Goal: Contribute content

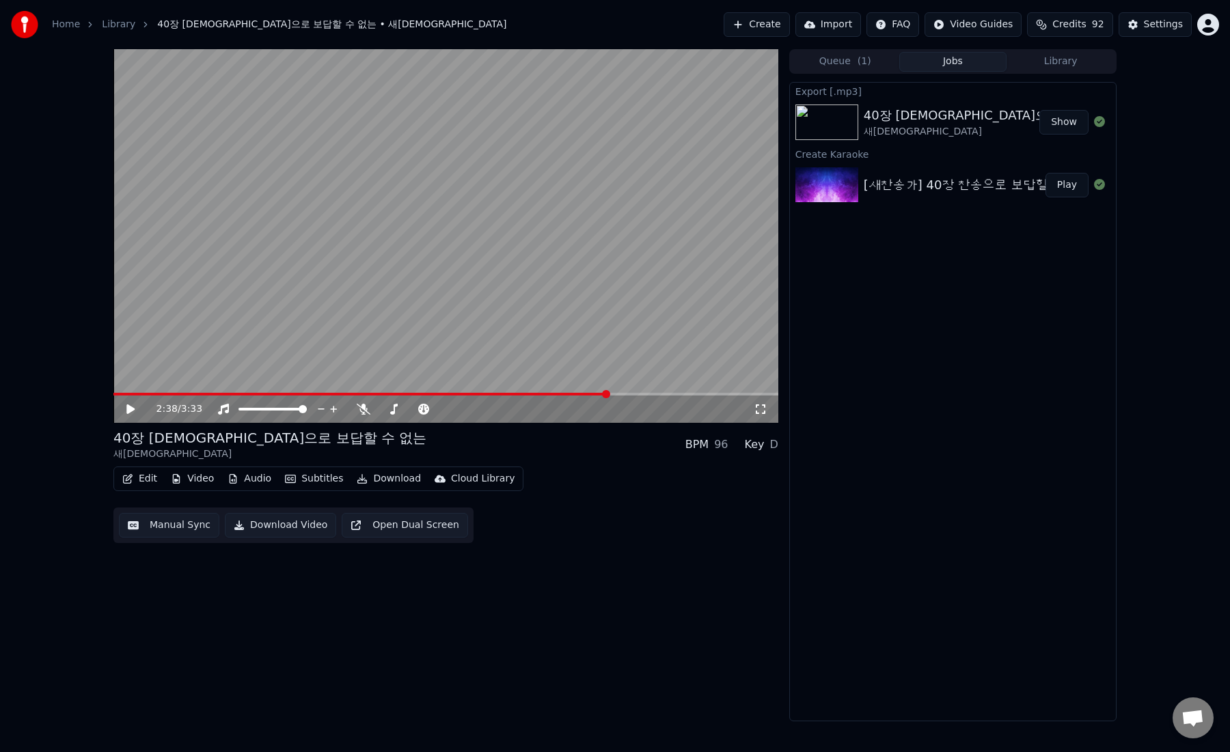
click at [753, 23] on button "Create" at bounding box center [756, 24] width 66 height 25
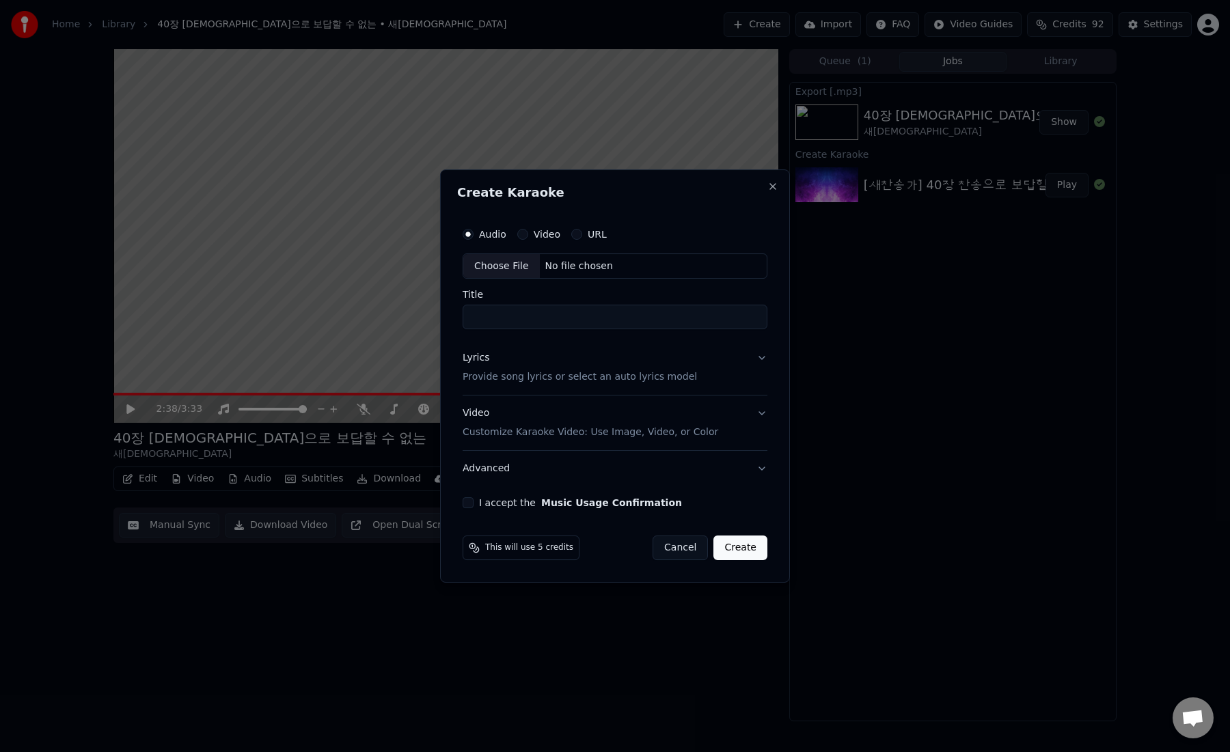
click at [512, 264] on div "Choose File" at bounding box center [501, 266] width 77 height 25
click at [497, 266] on div "Choose File" at bounding box center [501, 266] width 77 height 25
type input "**********"
click at [762, 360] on button "Lyrics Provide song lyrics or select an auto lyrics model" at bounding box center [615, 368] width 310 height 55
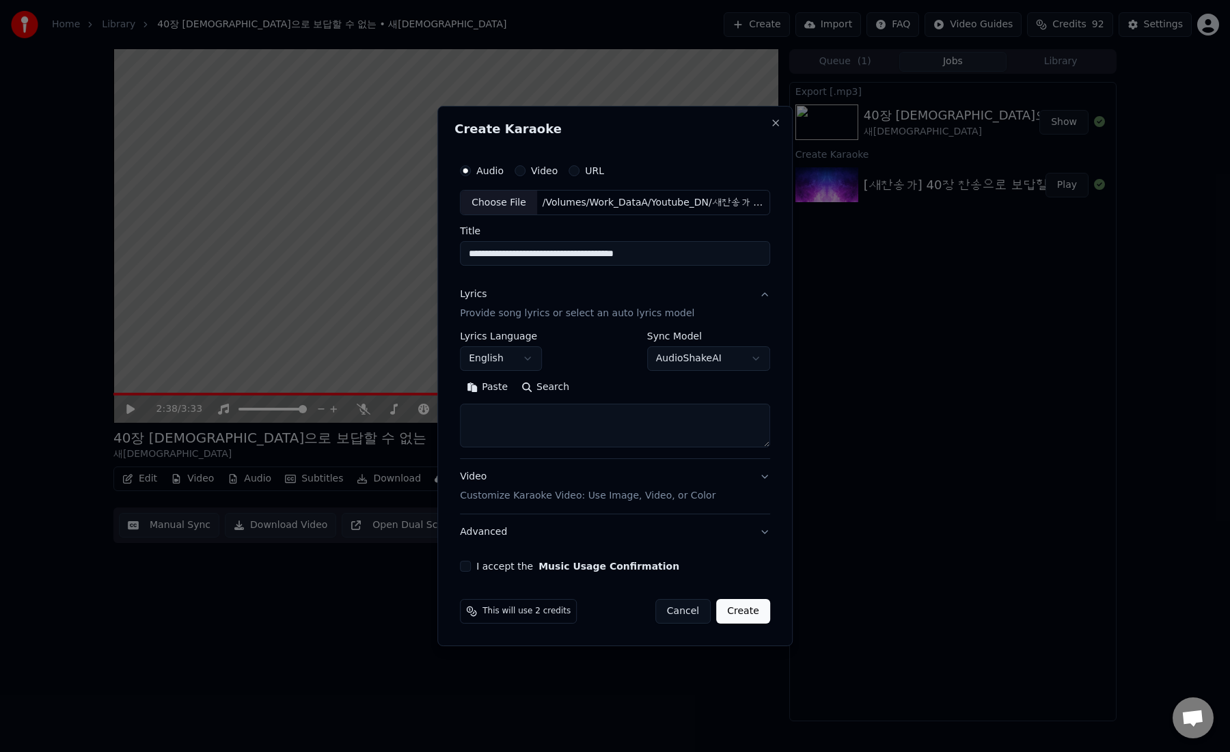
click at [525, 361] on body "**********" at bounding box center [615, 376] width 1230 height 752
select select "**"
click at [752, 365] on body "**********" at bounding box center [615, 376] width 1230 height 752
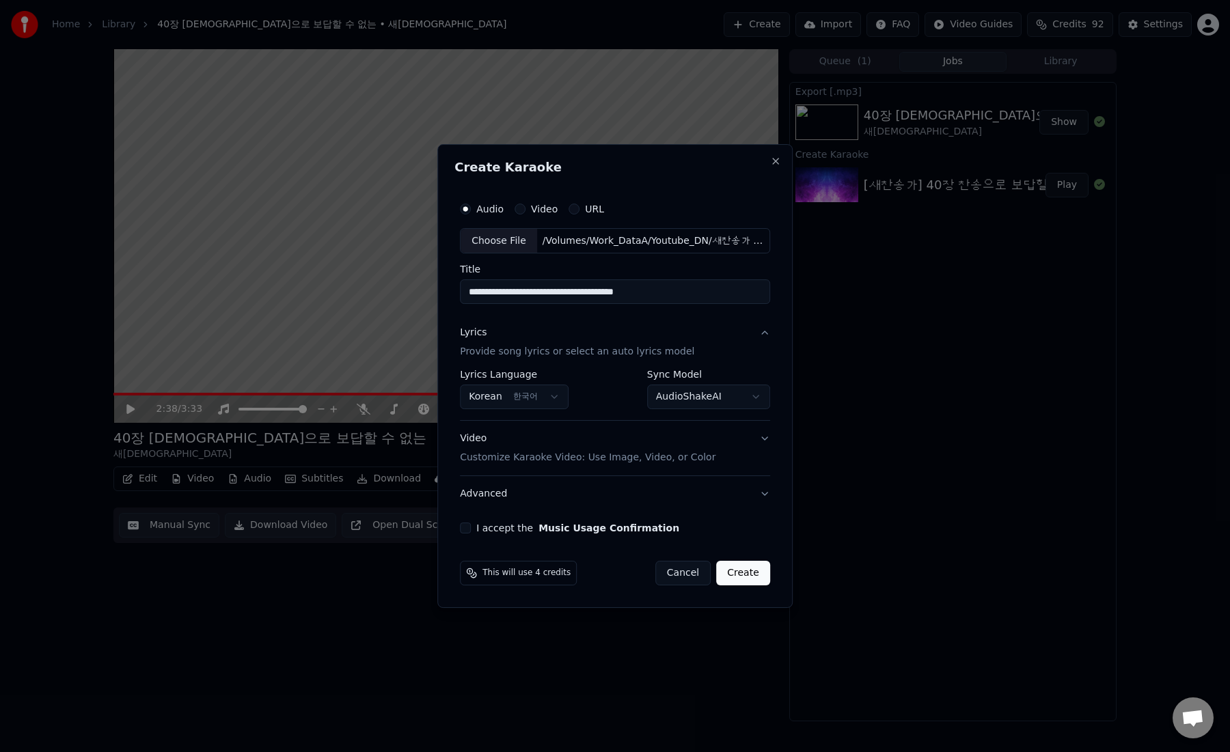
click at [467, 528] on button "I accept the Music Usage Confirmation" at bounding box center [465, 528] width 11 height 11
click at [745, 576] on button "Create" at bounding box center [743, 573] width 54 height 25
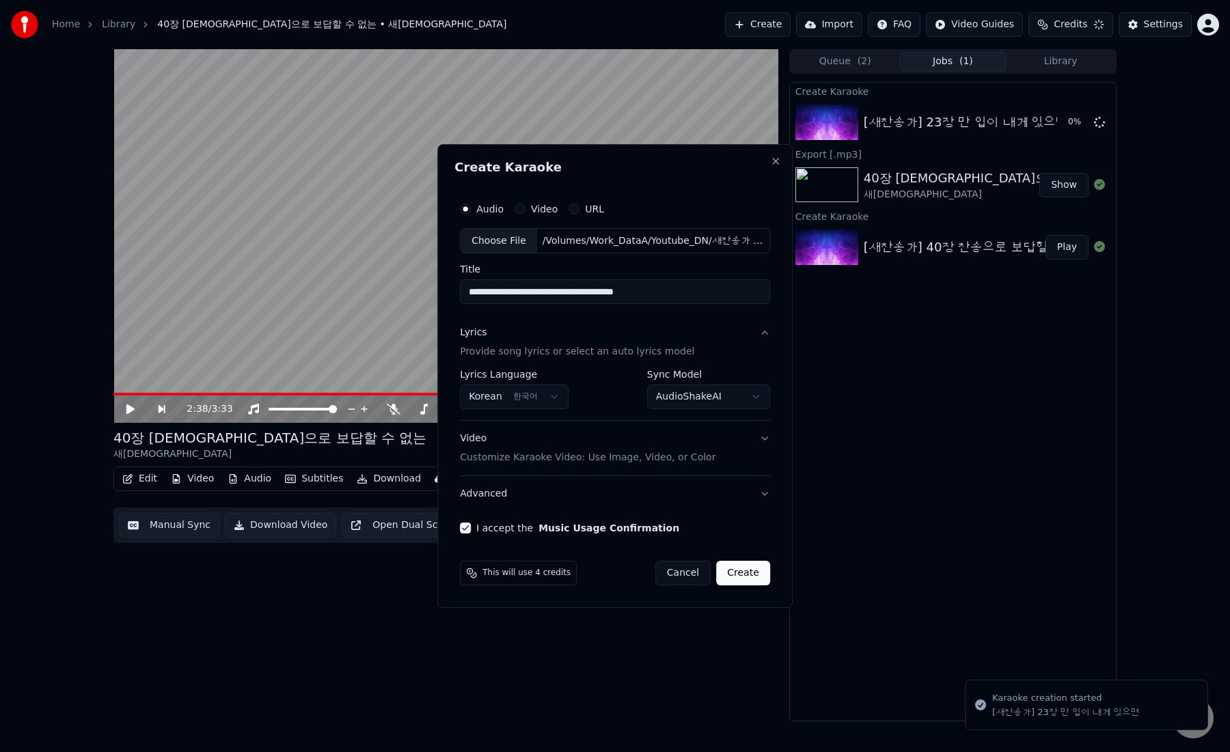
select select "**********"
select select
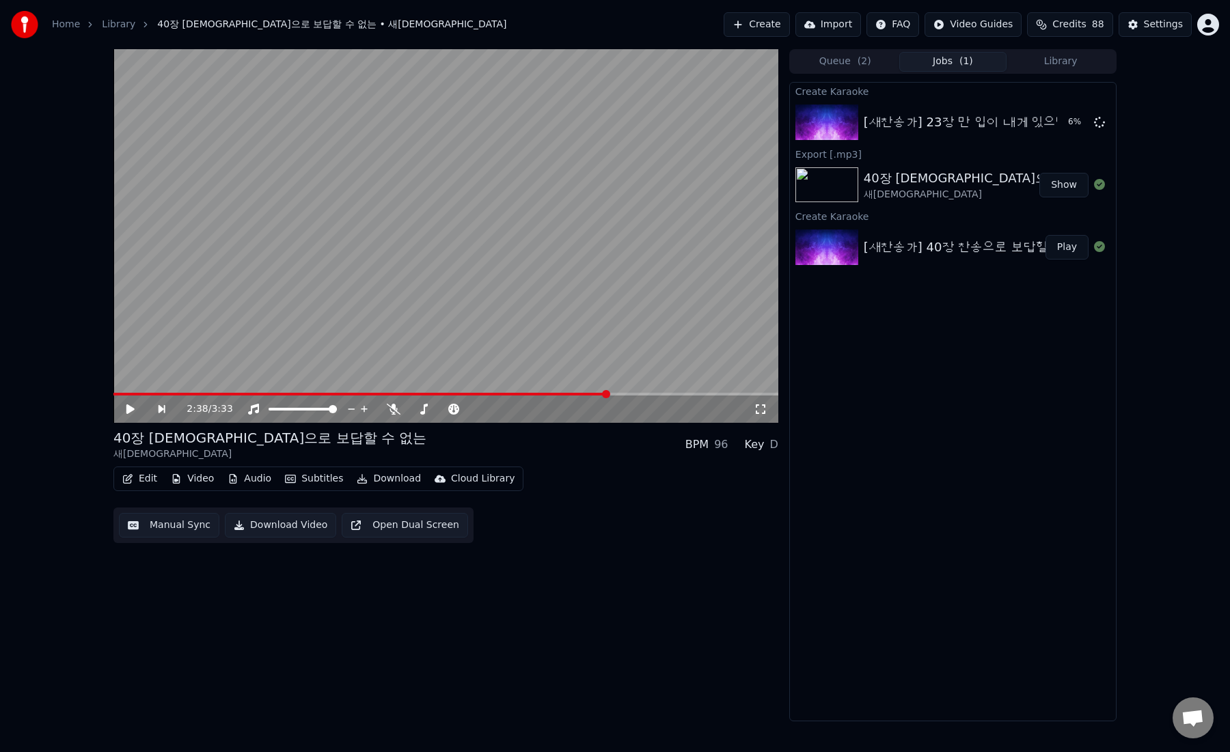
click at [143, 479] on button "Edit" at bounding box center [140, 478] width 46 height 19
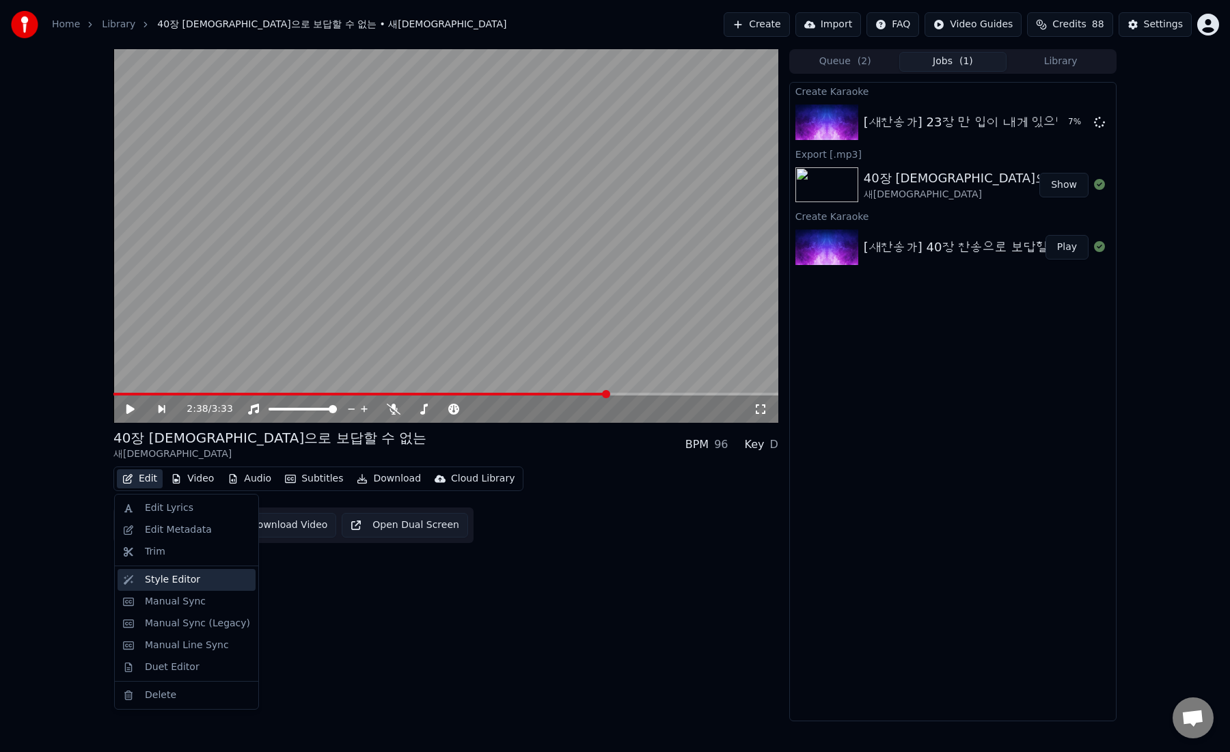
click at [191, 579] on div "Style Editor" at bounding box center [172, 580] width 55 height 14
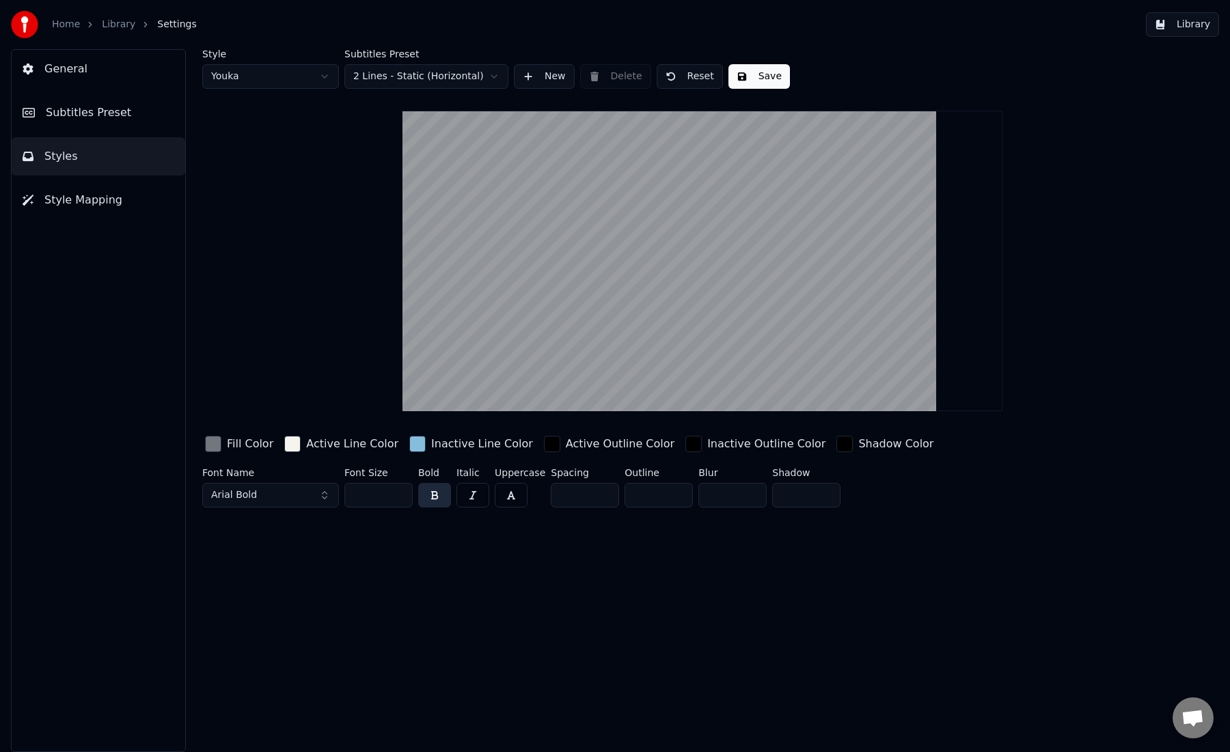
click at [409, 446] on div "button" at bounding box center [417, 444] width 16 height 16
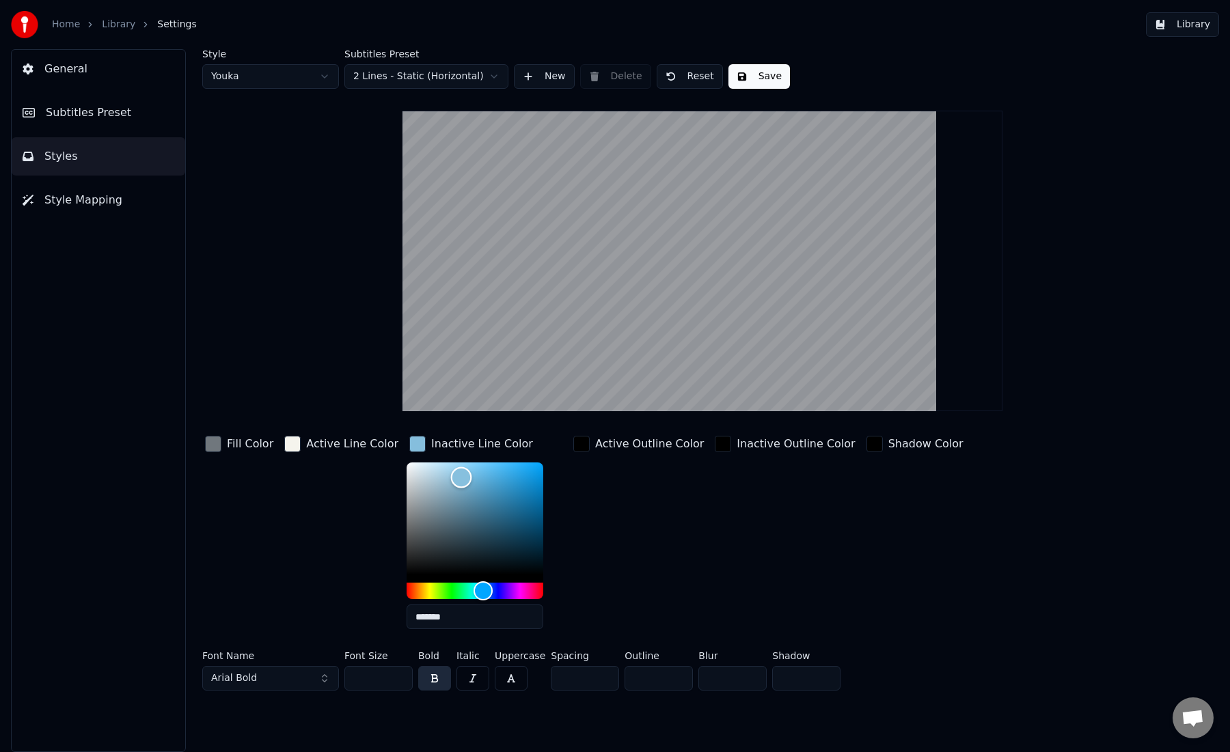
type input "*******"
click at [406, 465] on div "Color" at bounding box center [474, 518] width 137 height 112
click at [348, 485] on div "Active Line Color" at bounding box center [341, 536] width 120 height 207
click at [715, 447] on div "button" at bounding box center [723, 444] width 16 height 16
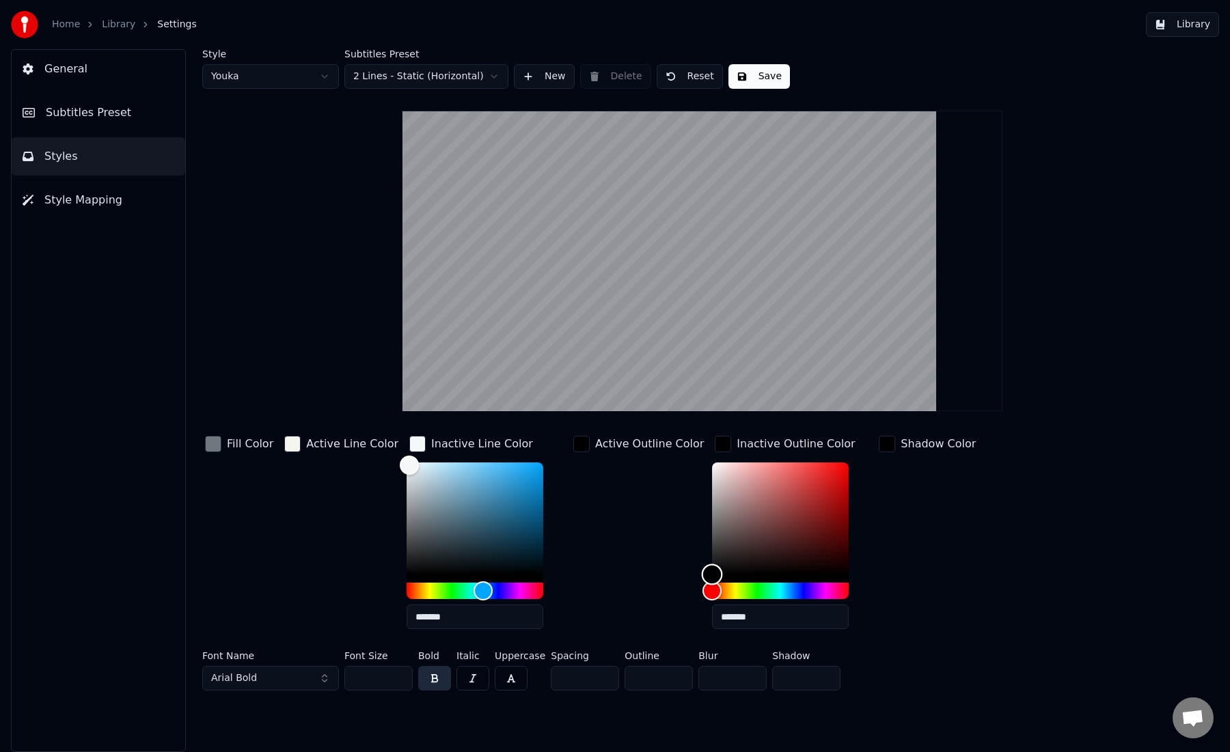
type input "*******"
click at [712, 466] on div "Color" at bounding box center [780, 518] width 137 height 112
click at [409, 443] on div "button" at bounding box center [417, 444] width 16 height 16
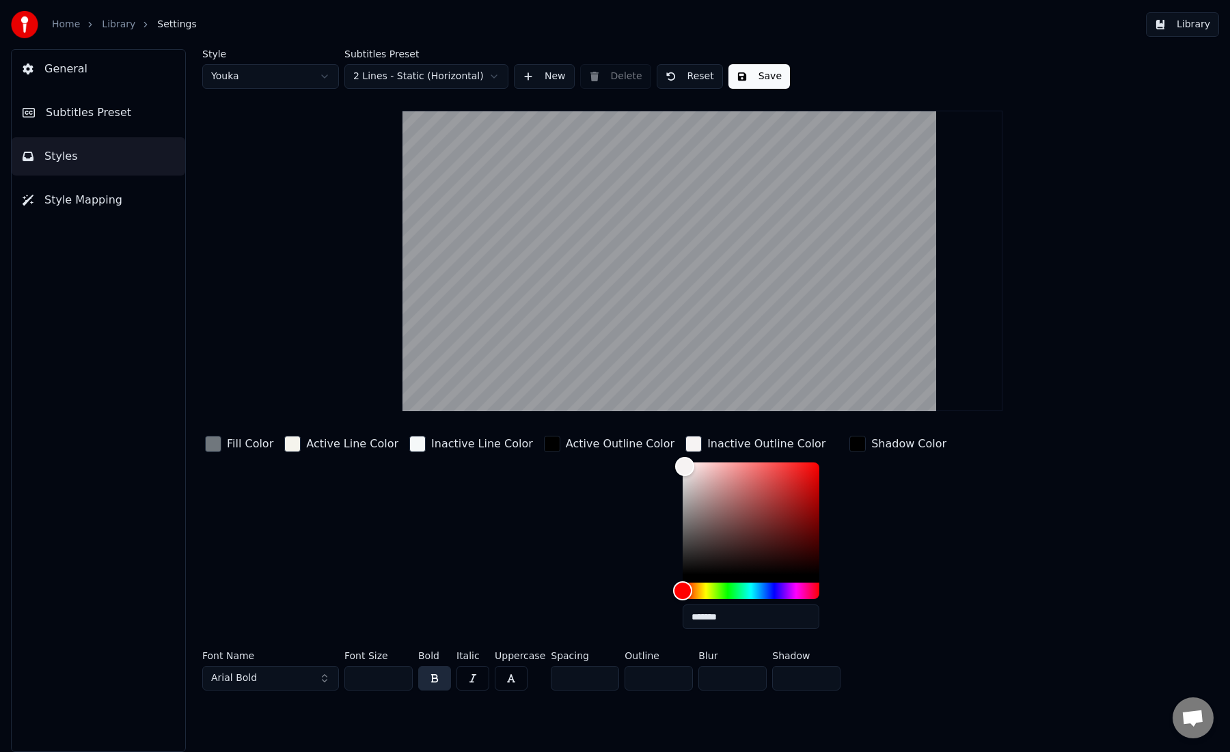
click at [409, 443] on div "button" at bounding box center [417, 444] width 16 height 16
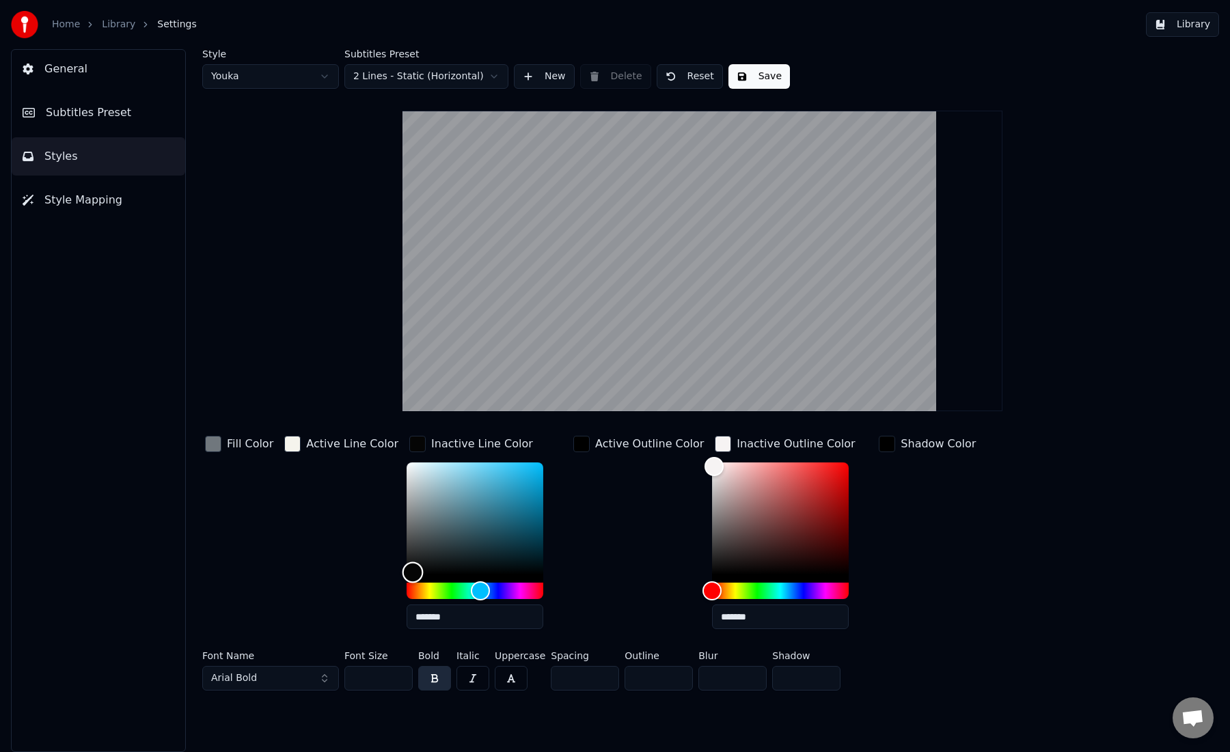
click at [406, 572] on div "Color" at bounding box center [474, 518] width 137 height 112
type input "*******"
click at [406, 464] on div "Color" at bounding box center [474, 518] width 137 height 112
click at [712, 572] on div "Color" at bounding box center [780, 518] width 137 height 112
type input "*******"
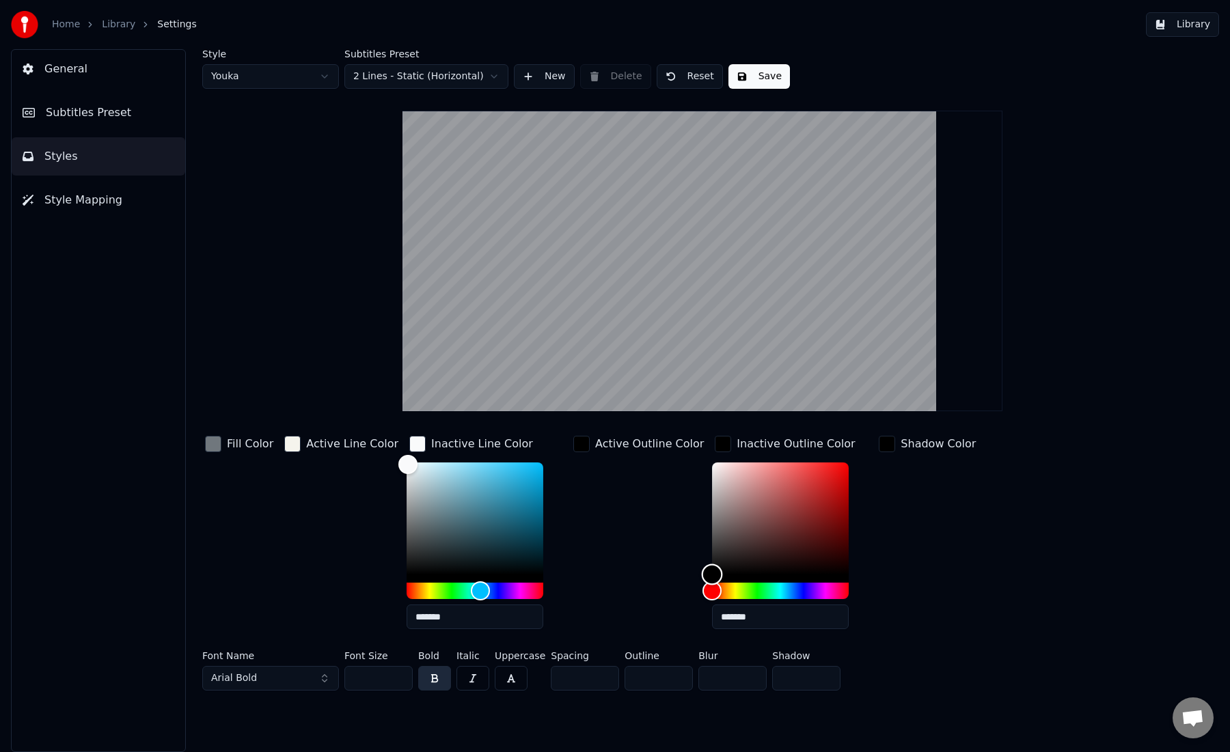
click at [702, 577] on div "Color" at bounding box center [712, 574] width 21 height 21
click at [573, 445] on div "button" at bounding box center [581, 444] width 16 height 16
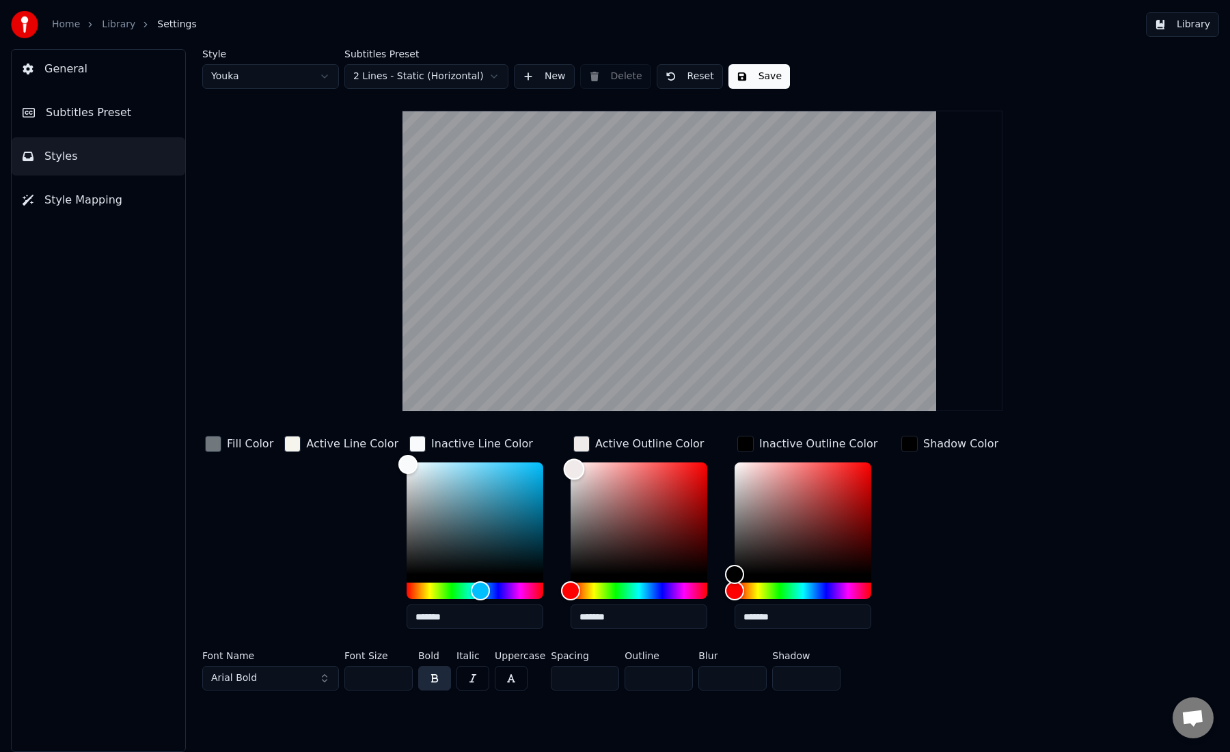
click at [570, 469] on div "Color" at bounding box center [638, 518] width 137 height 112
type input "*******"
drag, startPoint x: 560, startPoint y: 467, endPoint x: 559, endPoint y: 460, distance: 7.0
click at [561, 460] on div "Color" at bounding box center [571, 462] width 21 height 21
click at [217, 446] on div "button" at bounding box center [213, 444] width 16 height 16
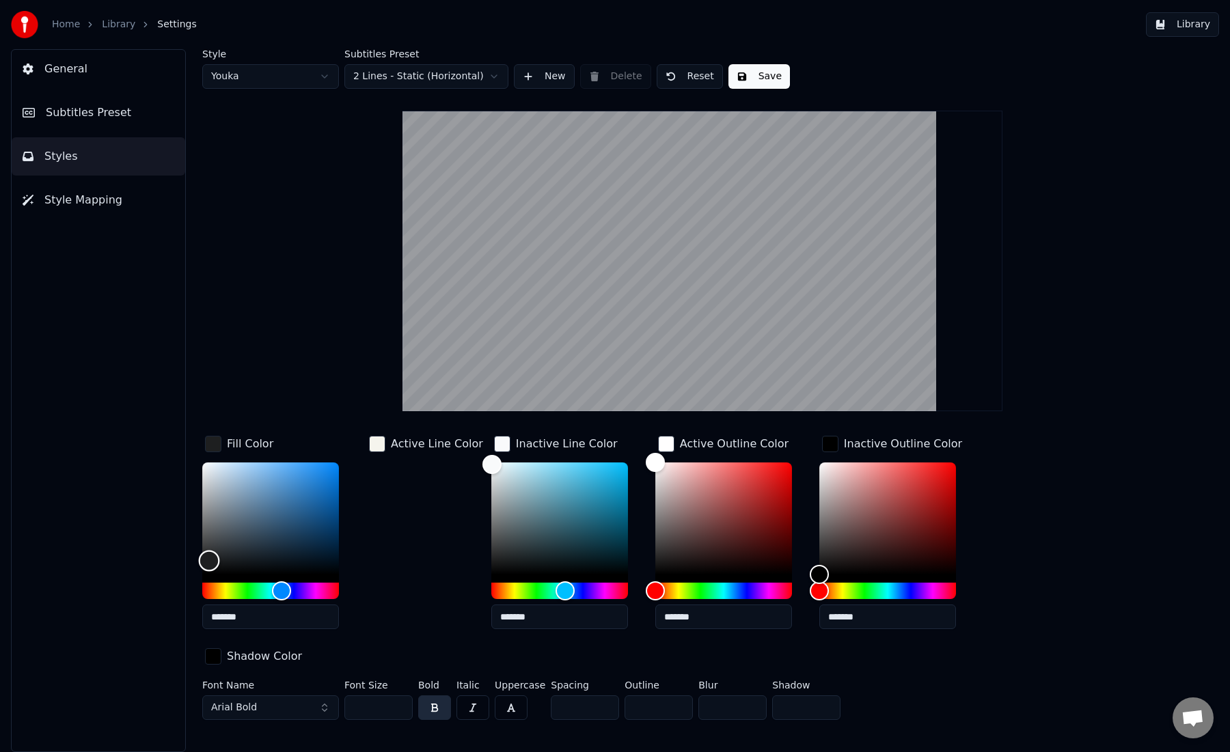
click at [209, 560] on div "Color" at bounding box center [270, 518] width 137 height 112
click at [203, 508] on div "Color" at bounding box center [270, 518] width 137 height 112
click at [206, 521] on div "Color" at bounding box center [270, 518] width 137 height 112
click at [225, 523] on div "Color" at bounding box center [270, 518] width 137 height 112
click at [273, 523] on div "Color" at bounding box center [270, 518] width 137 height 112
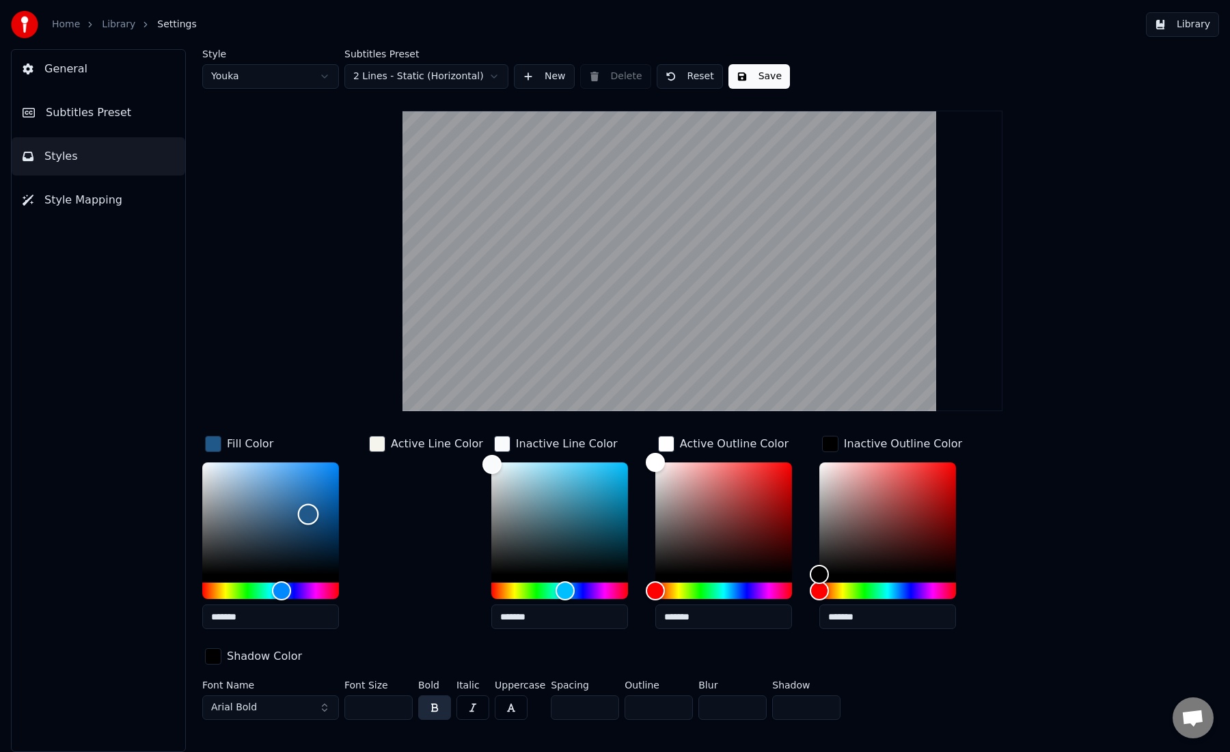
click at [308, 514] on div "Color" at bounding box center [270, 518] width 137 height 112
click at [324, 529] on div "Color" at bounding box center [270, 518] width 137 height 112
type input "*******"
click at [204, 516] on div "Color" at bounding box center [270, 518] width 137 height 112
click at [752, 74] on button "Save" at bounding box center [758, 76] width 61 height 25
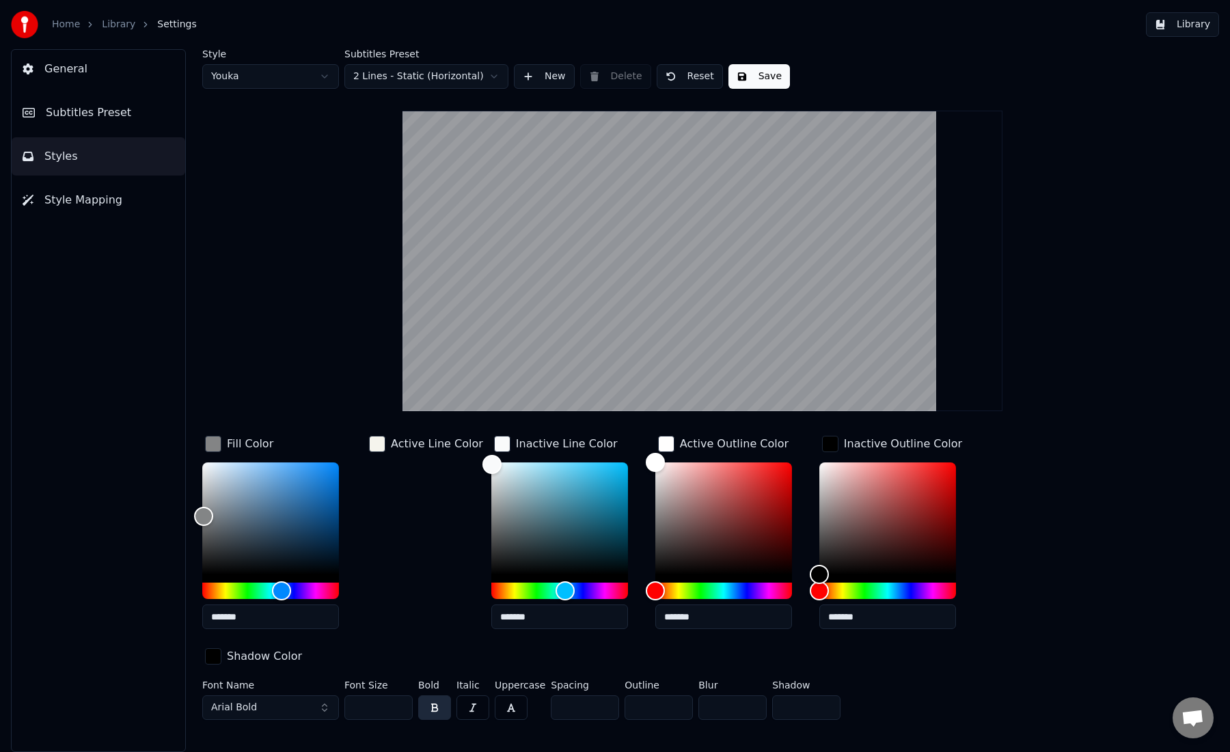
click at [758, 77] on button "Save" at bounding box center [758, 76] width 61 height 25
click at [758, 77] on button "Done" at bounding box center [760, 76] width 64 height 25
click at [57, 71] on span "General" at bounding box center [65, 69] width 43 height 16
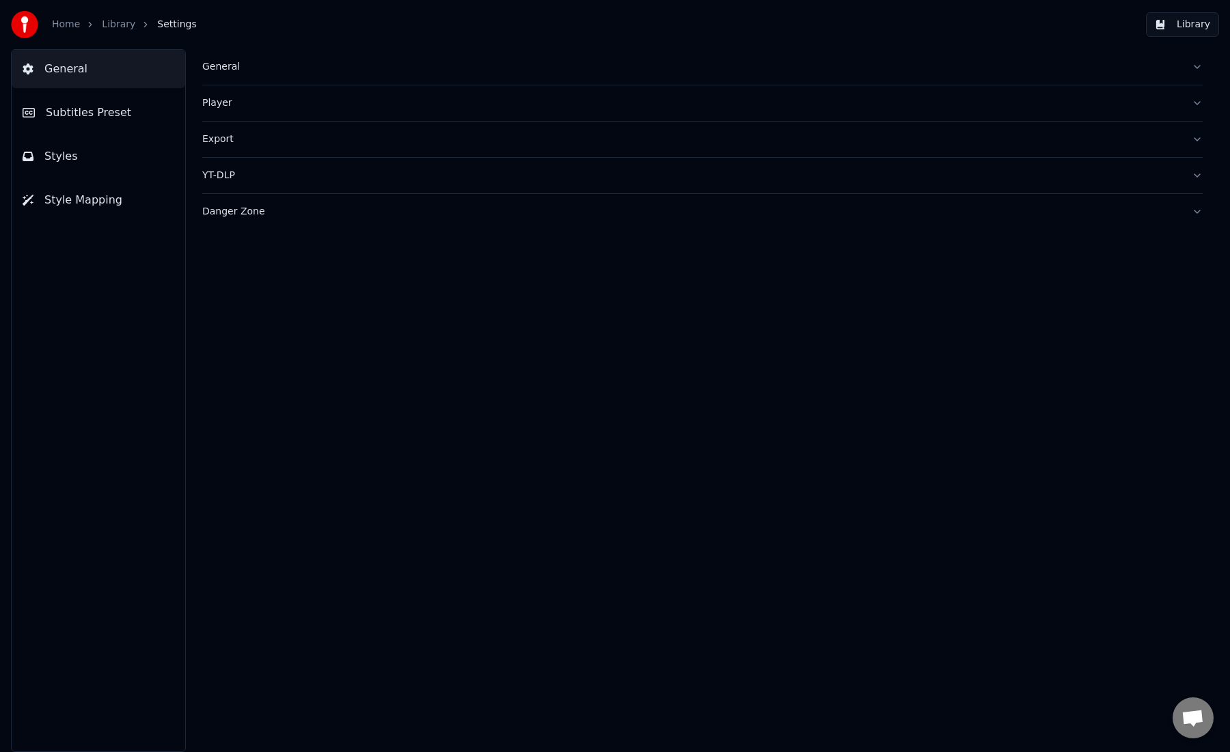
click at [1189, 19] on button "Library" at bounding box center [1182, 24] width 73 height 25
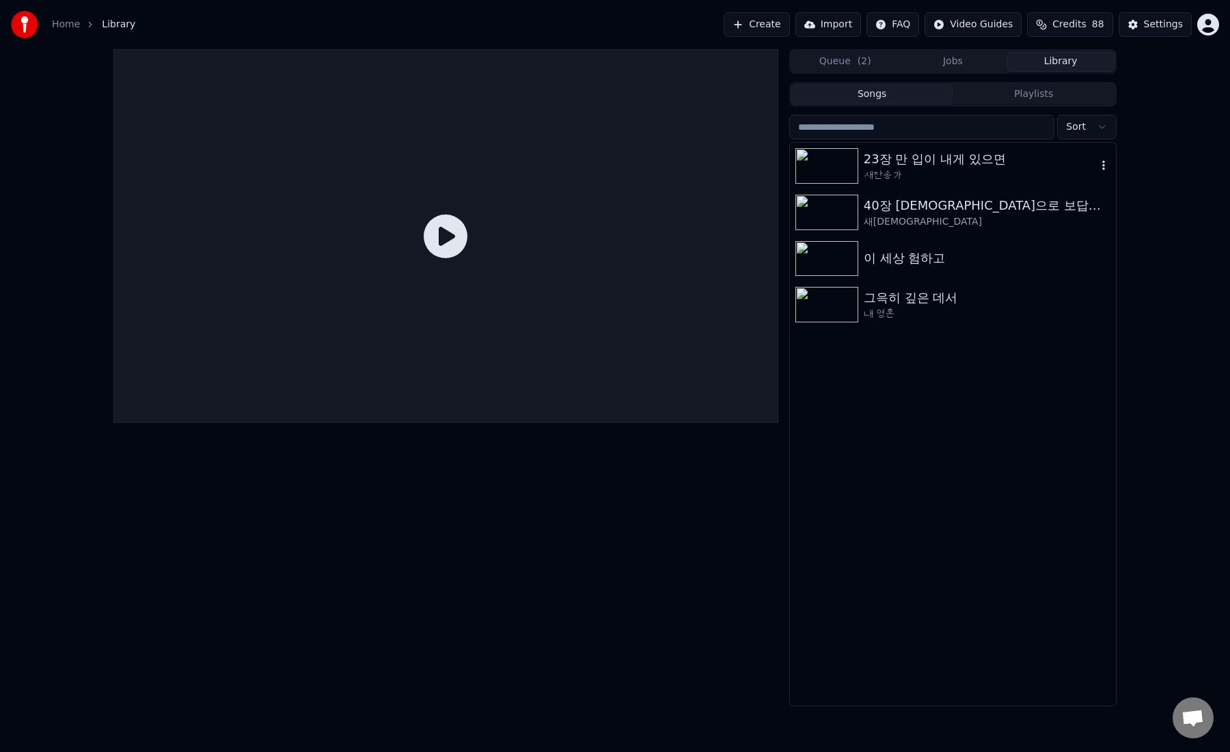
click at [842, 171] on img at bounding box center [826, 166] width 63 height 36
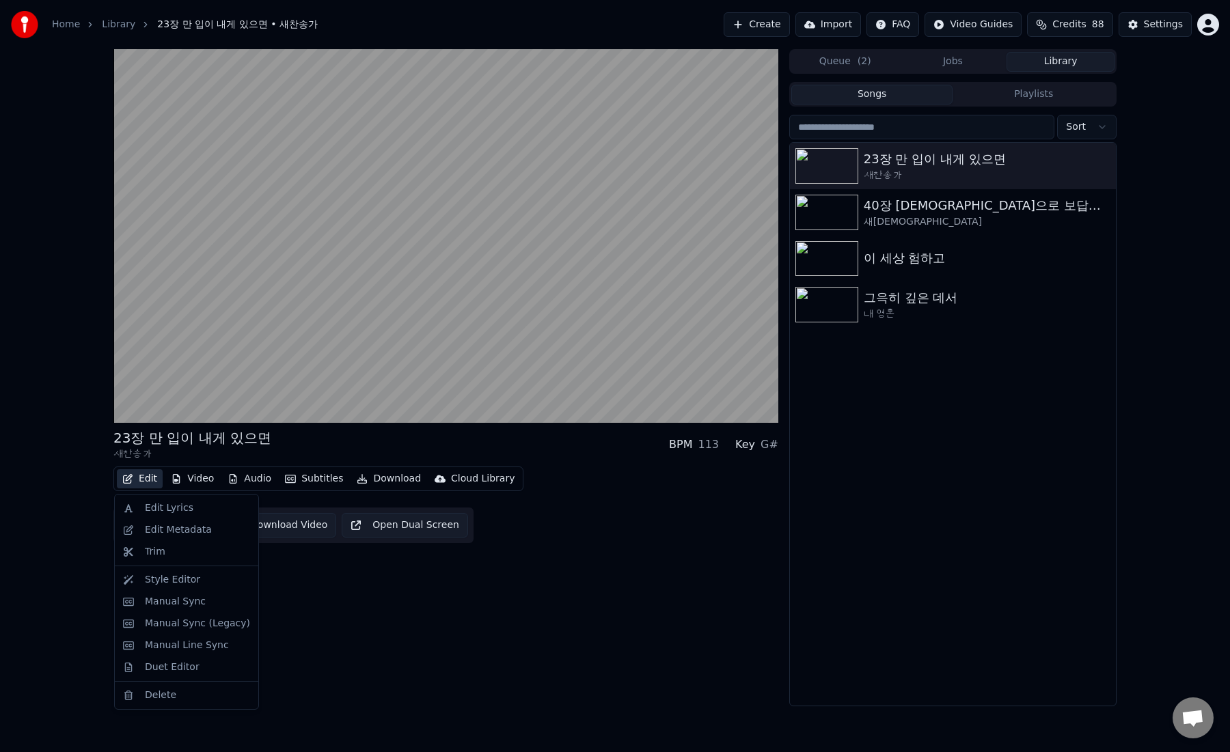
click at [139, 481] on button "Edit" at bounding box center [140, 478] width 46 height 19
click at [162, 581] on div "Style Editor" at bounding box center [172, 580] width 55 height 14
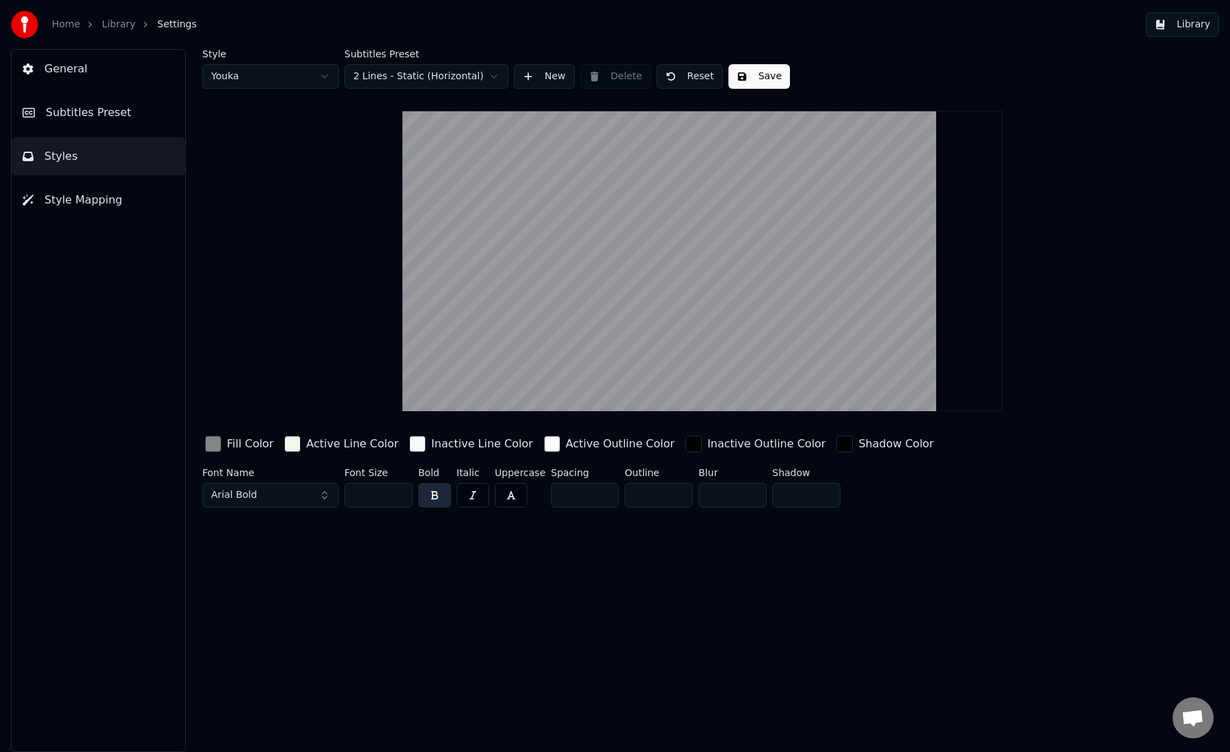
click at [212, 446] on div "button" at bounding box center [213, 444] width 16 height 16
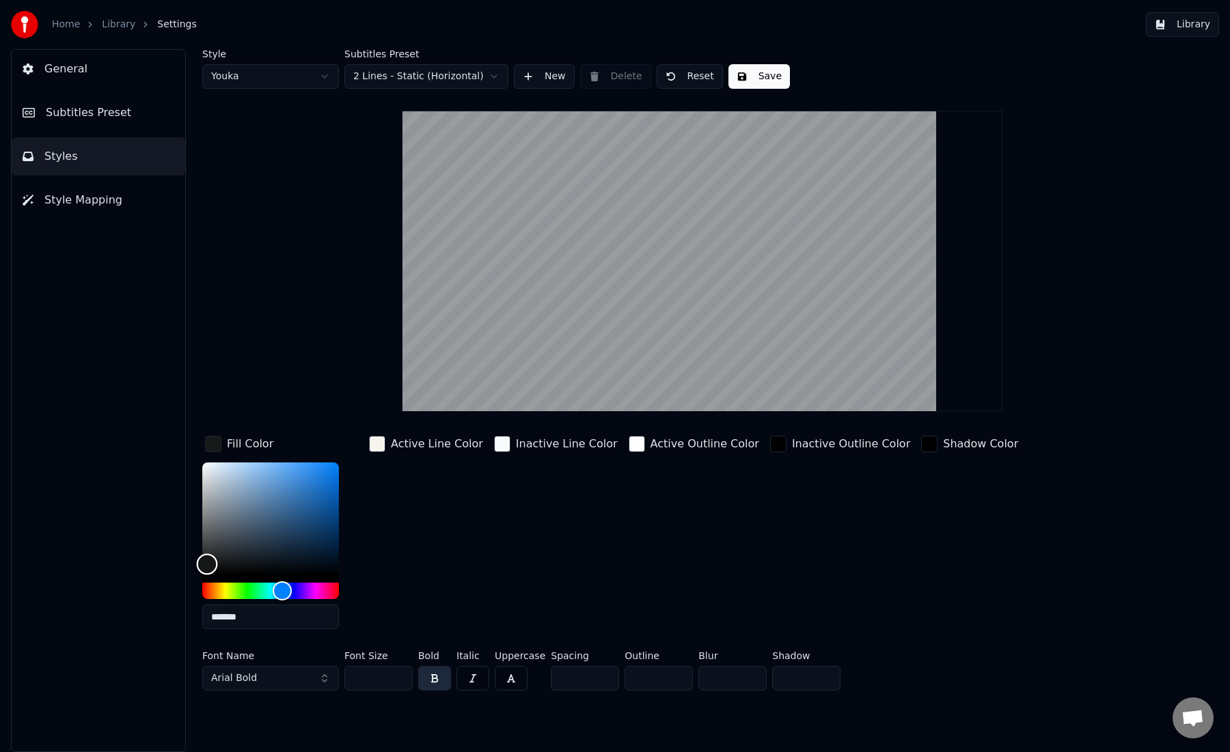
click at [207, 564] on div "Color" at bounding box center [270, 518] width 137 height 112
type input "*******"
click at [206, 552] on div "Color" at bounding box center [270, 518] width 137 height 112
click at [764, 77] on button "Save" at bounding box center [758, 76] width 61 height 25
click at [764, 77] on button "Done" at bounding box center [760, 76] width 64 height 25
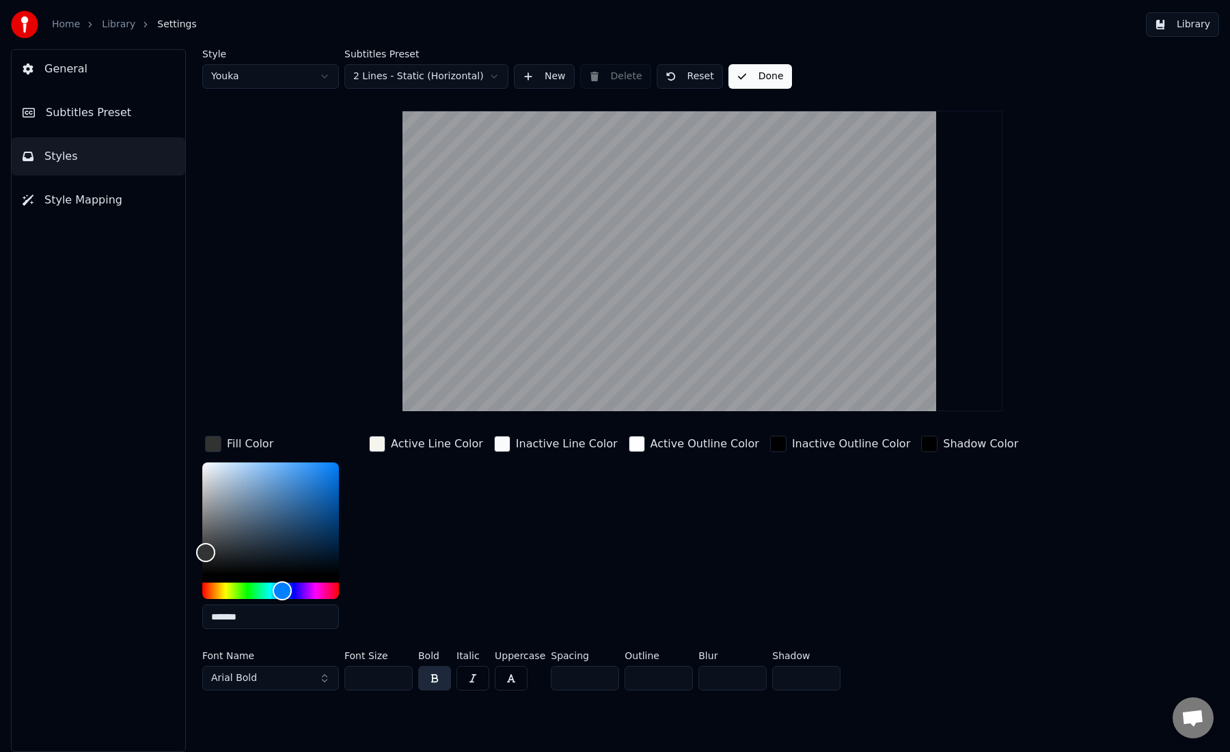
click at [764, 77] on button "Done" at bounding box center [760, 76] width 64 height 25
click at [1189, 25] on button "Library" at bounding box center [1182, 24] width 73 height 25
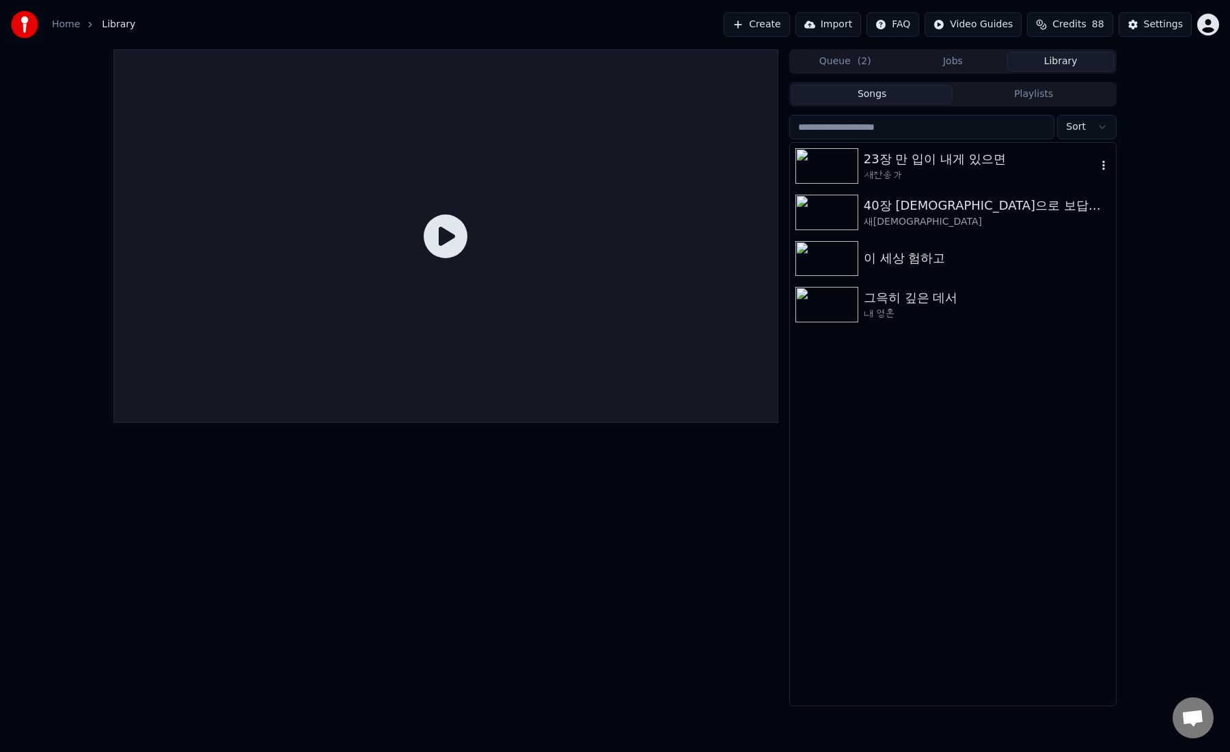
click at [952, 156] on div "23장 만 입이 내게 있으면" at bounding box center [979, 159] width 233 height 19
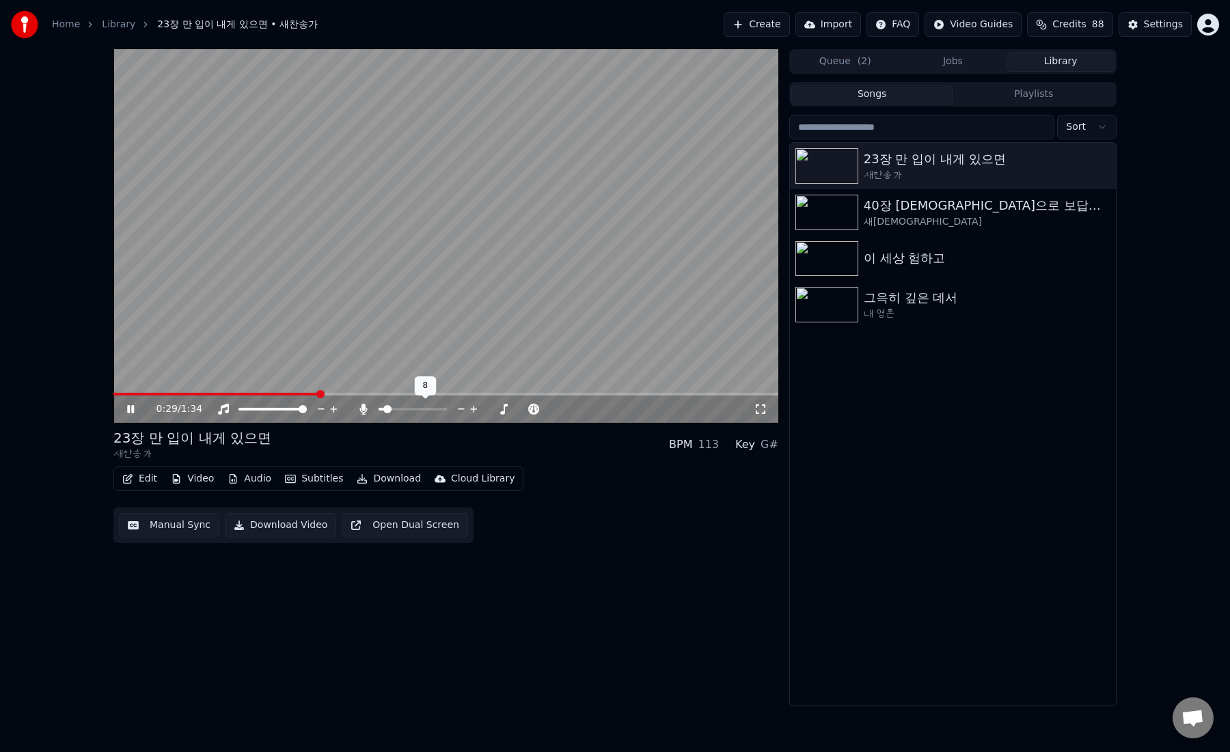
click at [383, 409] on span at bounding box center [387, 409] width 8 height 8
click at [392, 409] on span at bounding box center [412, 409] width 68 height 3
click at [397, 406] on span at bounding box center [399, 409] width 8 height 8
click at [379, 482] on button "Download" at bounding box center [388, 478] width 75 height 19
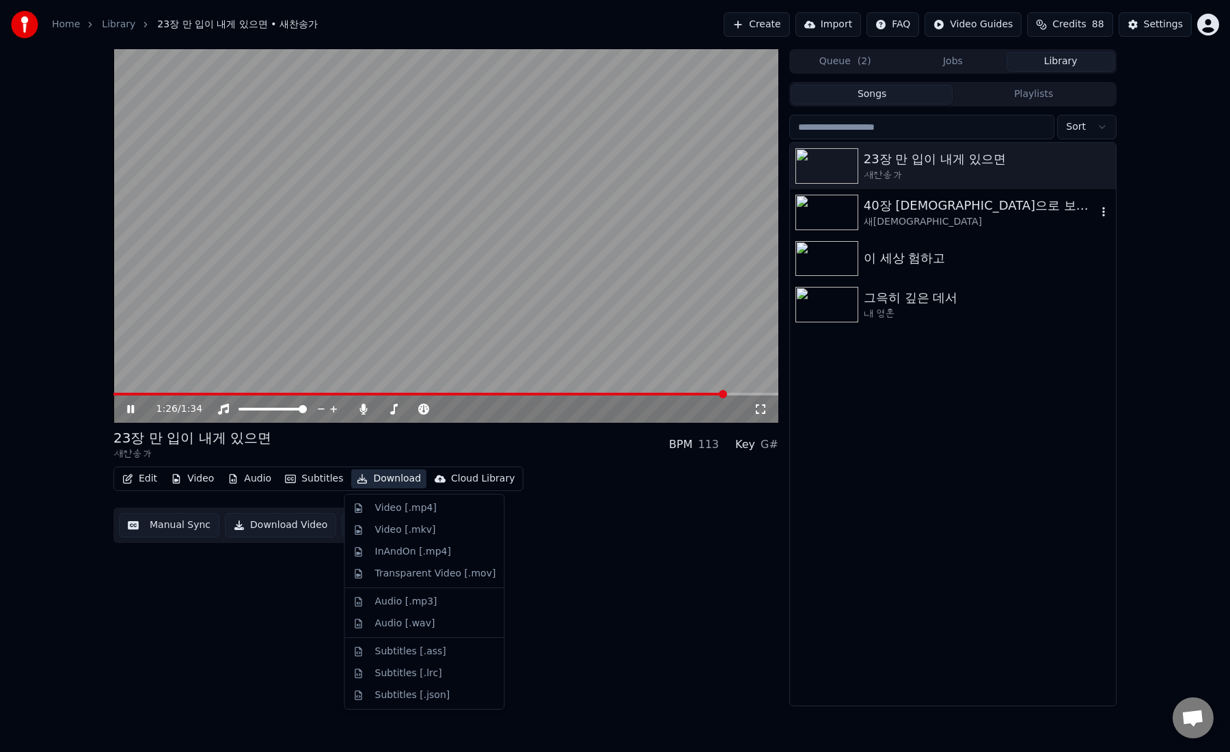
click at [808, 213] on img at bounding box center [826, 213] width 63 height 36
